Goal: Task Accomplishment & Management: Manage account settings

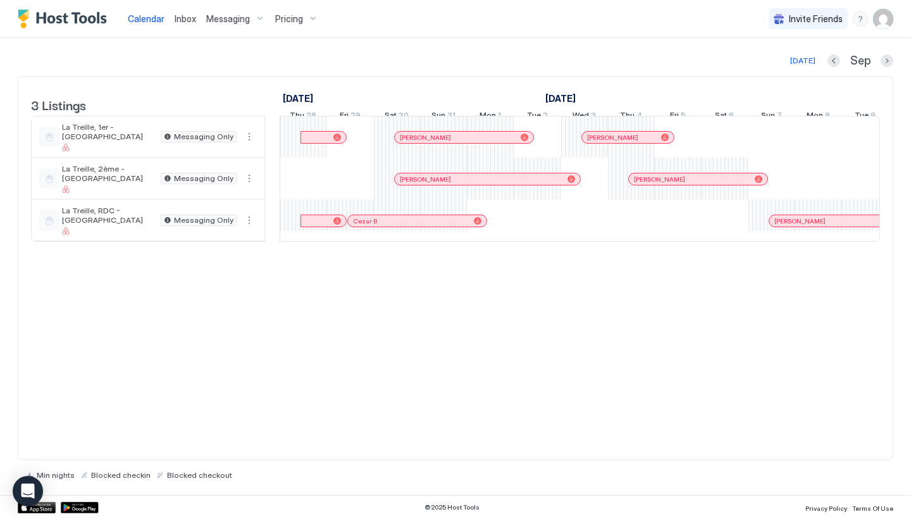
scroll to position [0, 900]
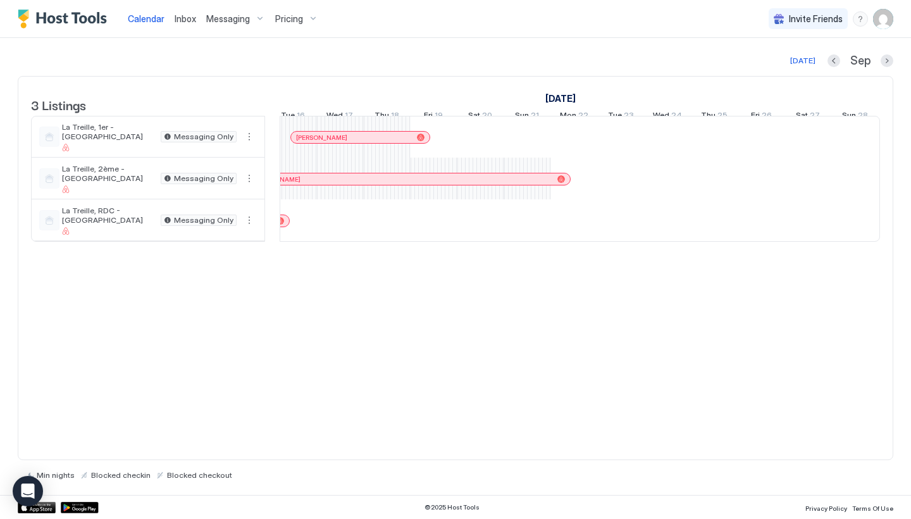
click at [221, 13] on span "Messaging" at bounding box center [228, 18] width 44 height 11
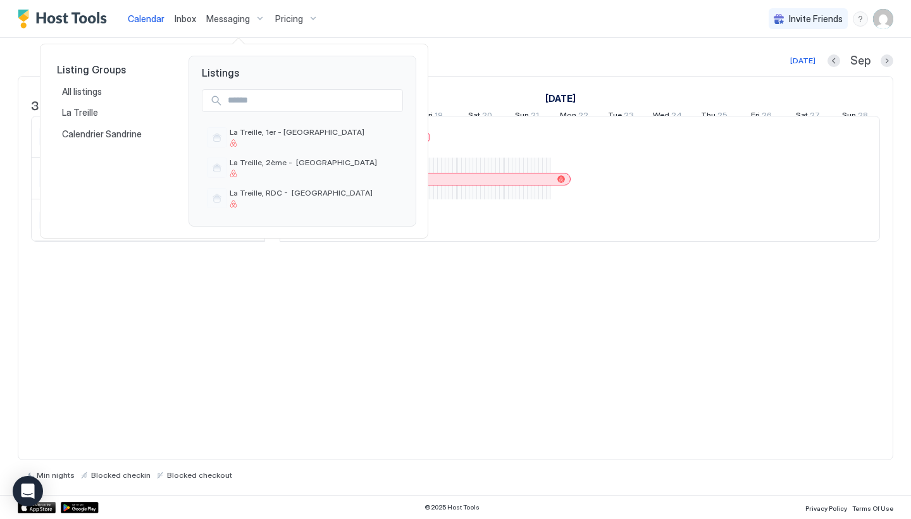
click at [188, 22] on div at bounding box center [455, 259] width 911 height 519
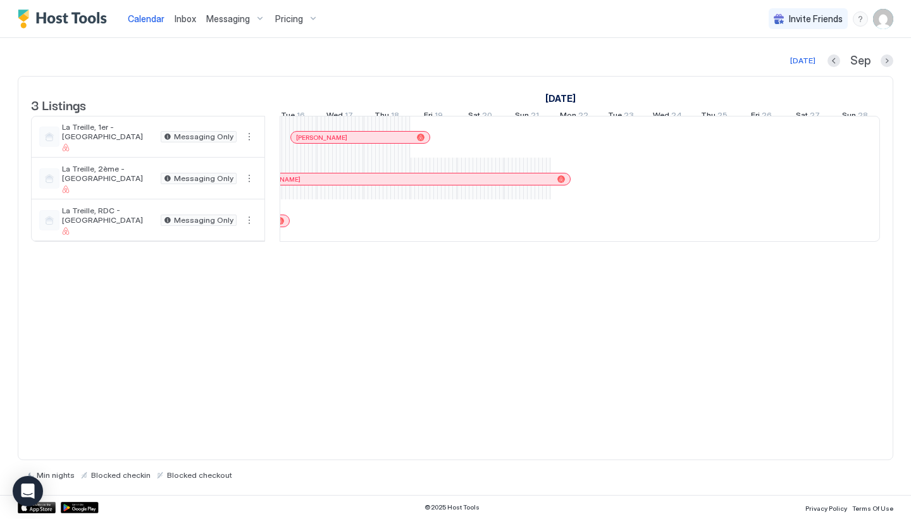
click at [192, 22] on span "Inbox" at bounding box center [186, 18] width 22 height 11
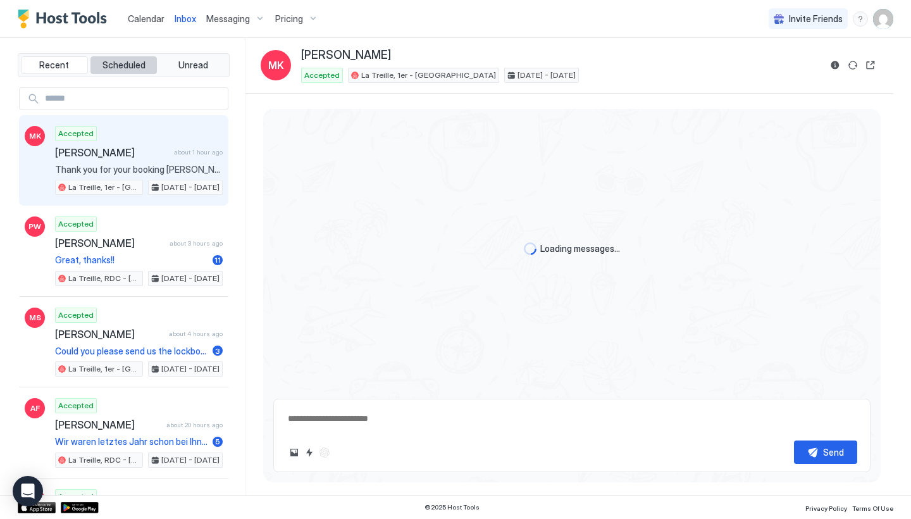
scroll to position [893, 0]
click at [146, 70] on button "Scheduled" at bounding box center [124, 65] width 67 height 18
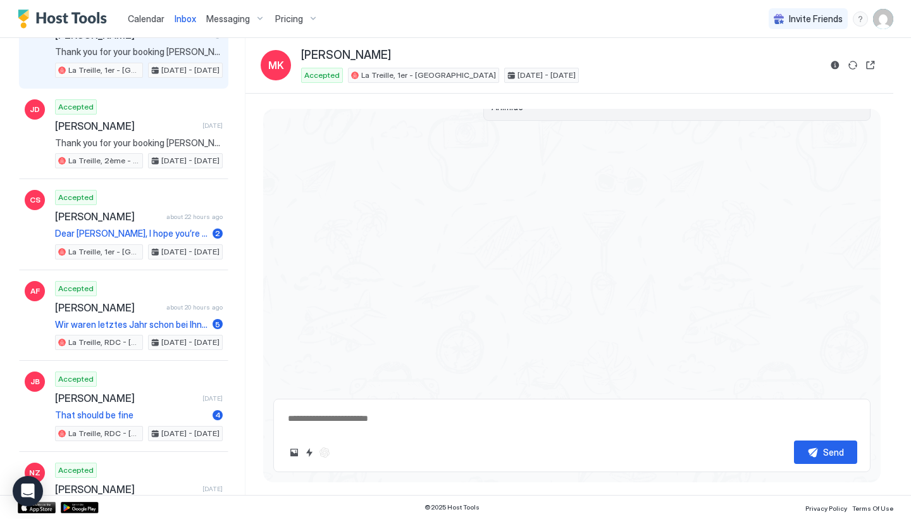
scroll to position [399, 0]
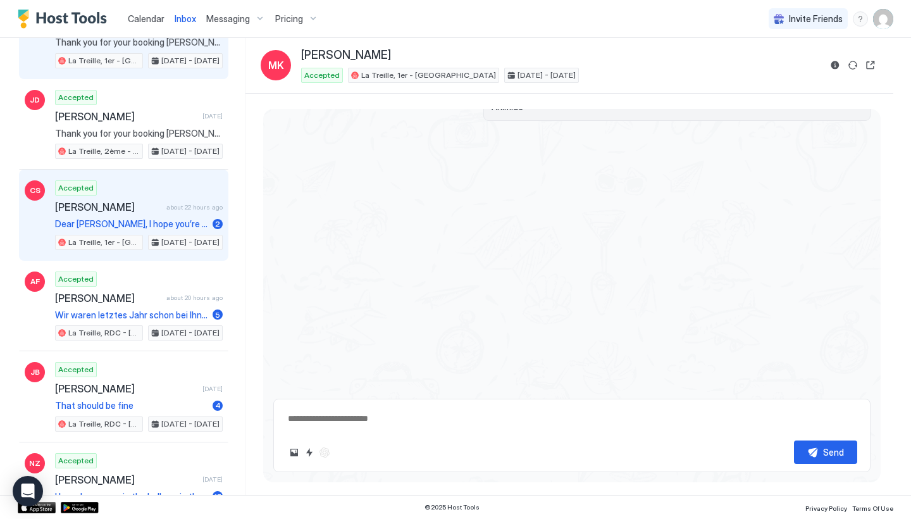
click at [159, 213] on div "Accepted [PERSON_NAME] about 22 hours ago Dear [PERSON_NAME], I hope you’re enj…" at bounding box center [139, 215] width 168 height 70
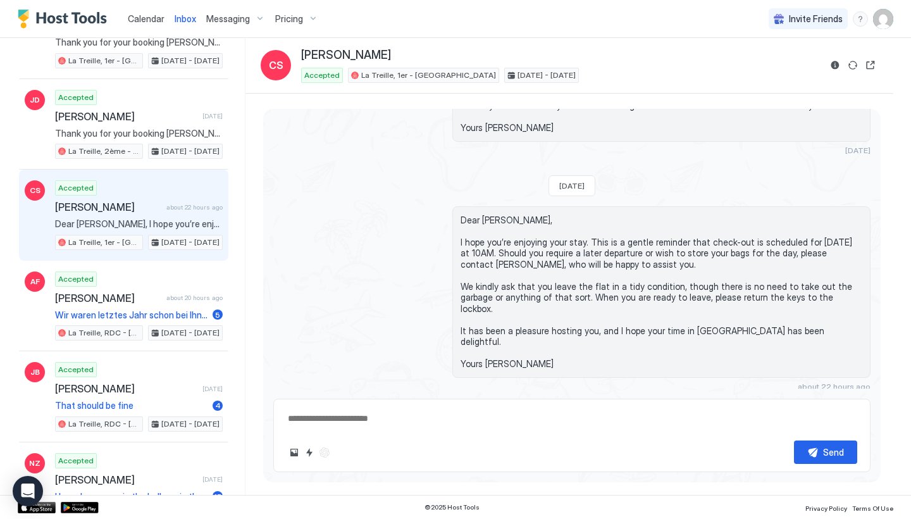
scroll to position [2310, 0]
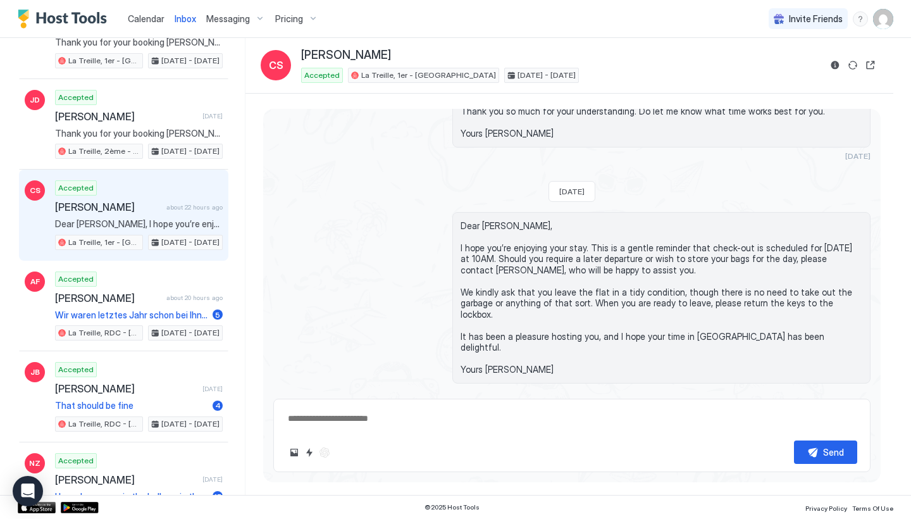
click at [841, 409] on div "Scheduled Messages" at bounding box center [813, 415] width 86 height 13
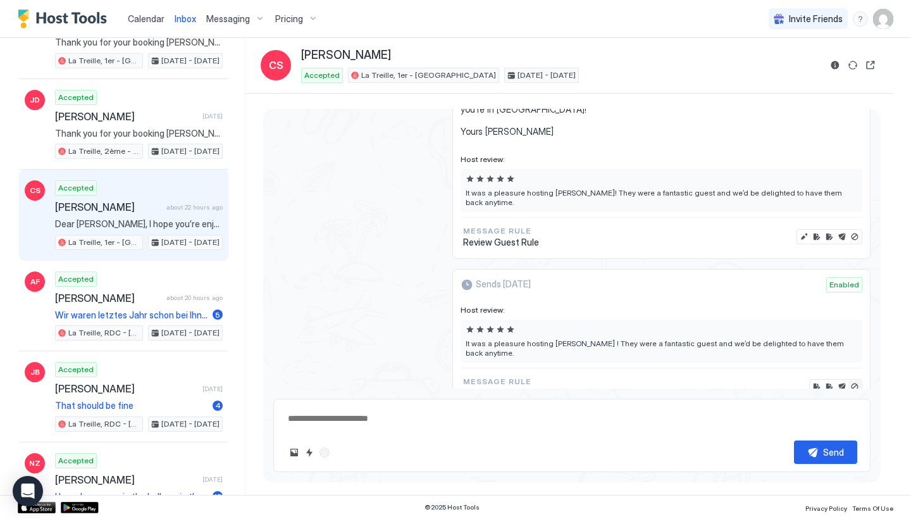
click at [856, 380] on button "Disable message & review" at bounding box center [855, 386] width 13 height 13
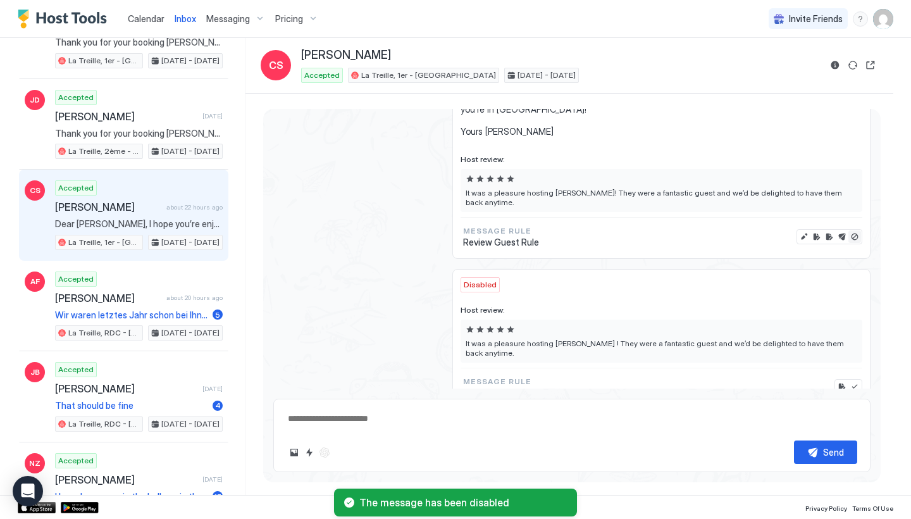
click at [857, 230] on button "Disable message & review" at bounding box center [855, 236] width 13 height 13
